Goal: Use online tool/utility: Use online tool/utility

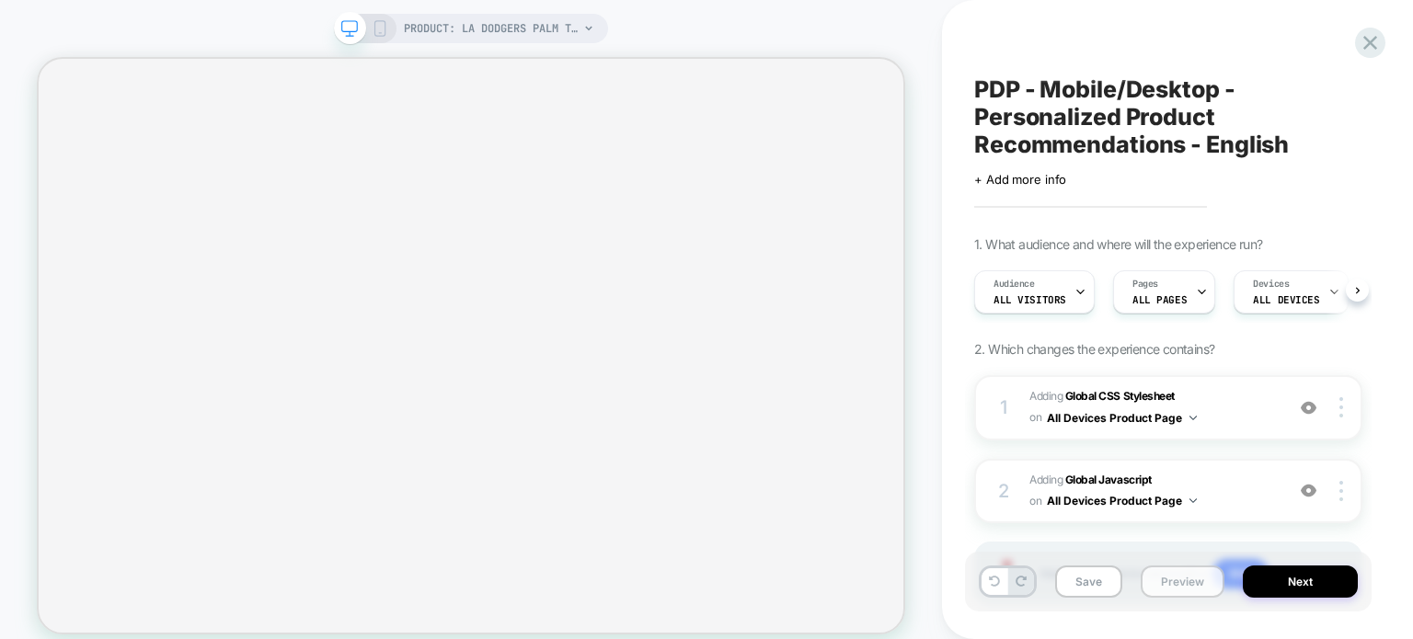
click at [996, 579] on button "Preview" at bounding box center [1183, 582] width 84 height 32
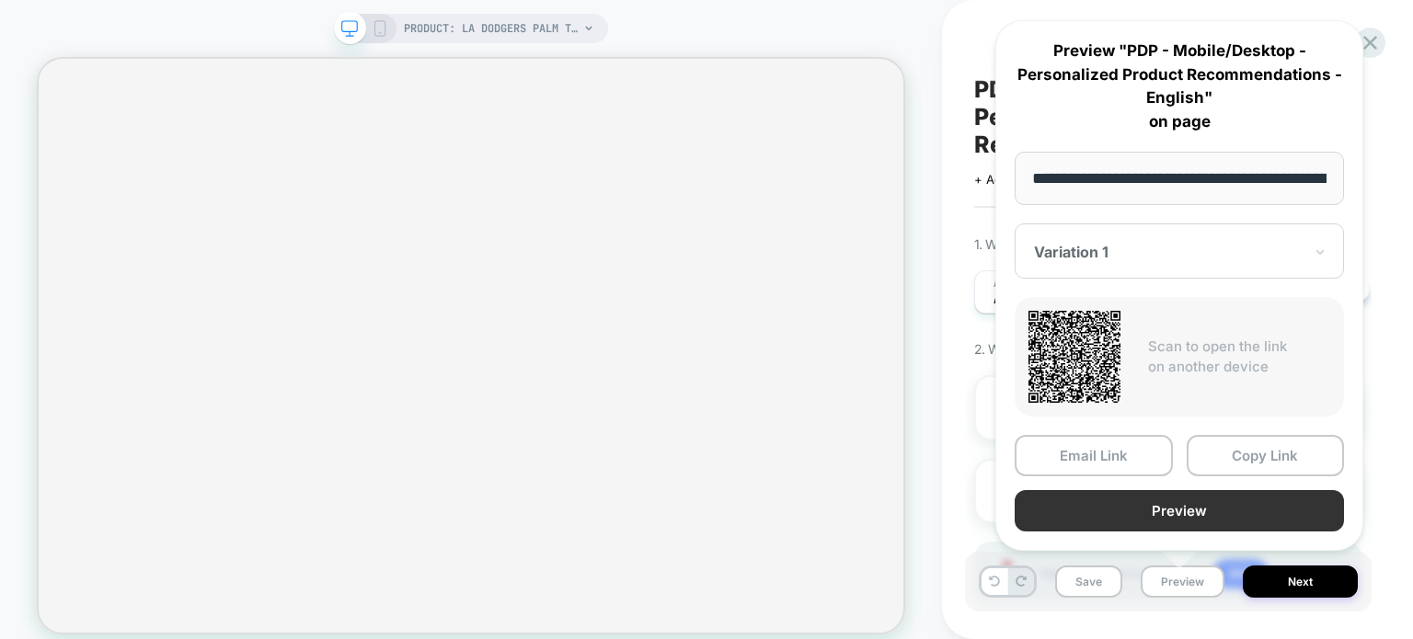
click at [996, 501] on button "Preview" at bounding box center [1179, 510] width 329 height 41
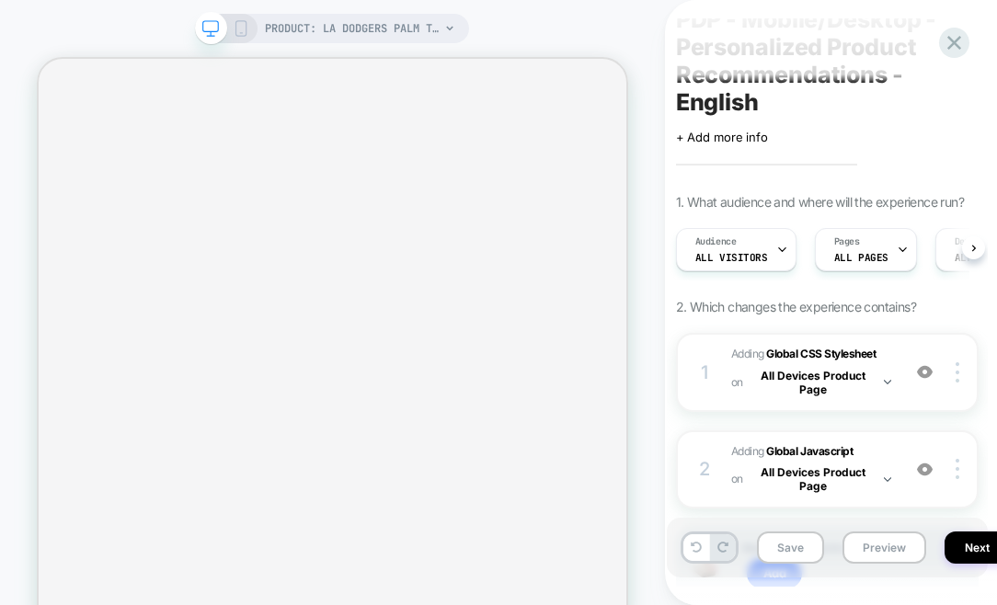
scroll to position [92, 0]
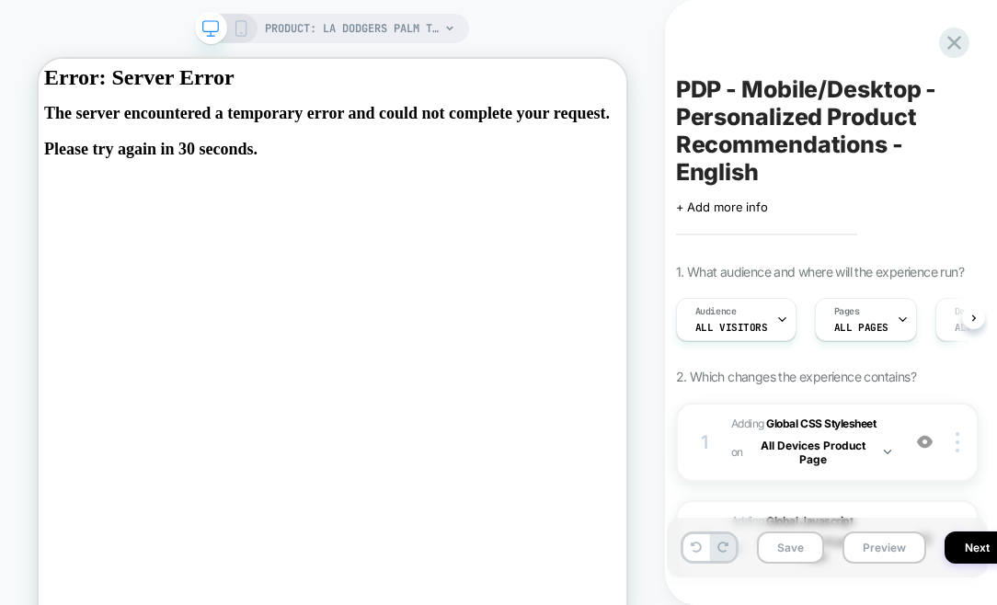
click at [233, 27] on icon at bounding box center [241, 28] width 17 height 17
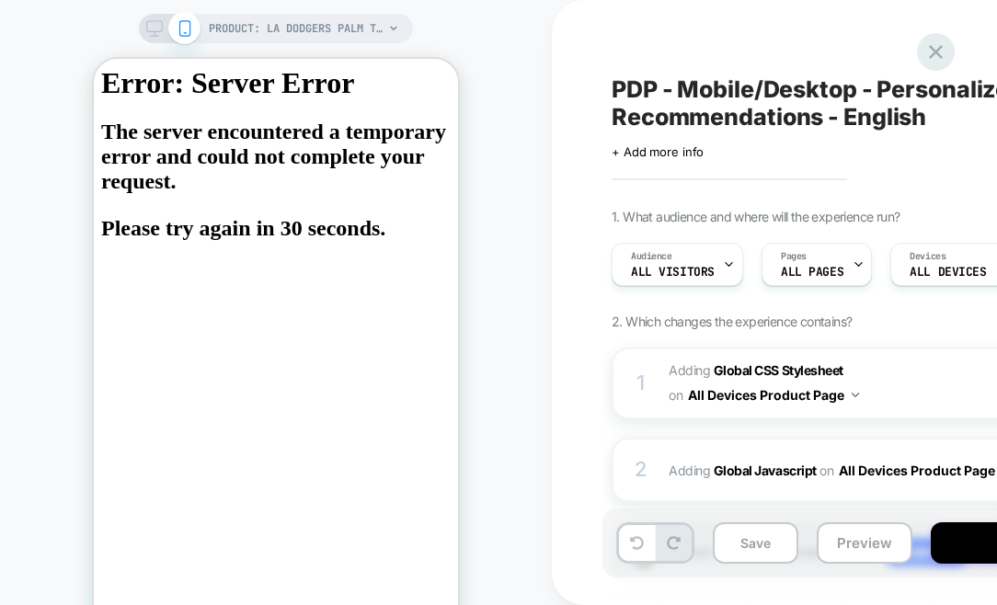
click at [942, 43] on icon at bounding box center [935, 52] width 25 height 25
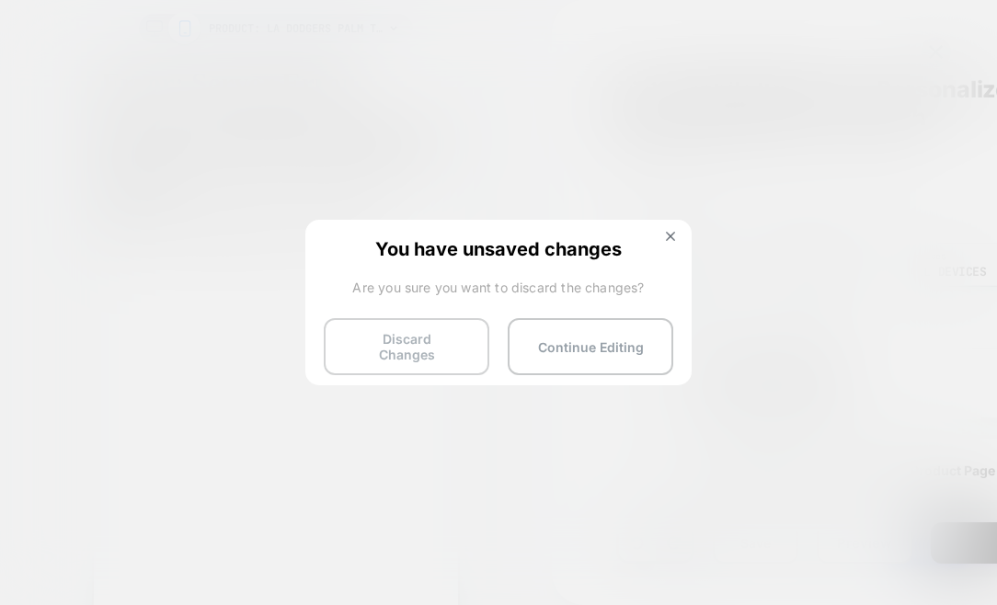
click at [430, 348] on button "Discard Changes" at bounding box center [407, 346] width 166 height 57
